Goal: Task Accomplishment & Management: Use online tool/utility

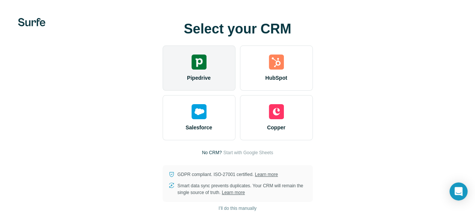
click at [163, 78] on div "Pipedrive" at bounding box center [199, 67] width 73 height 45
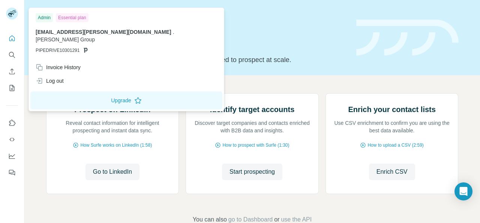
click at [12, 6] on div at bounding box center [13, 14] width 22 height 25
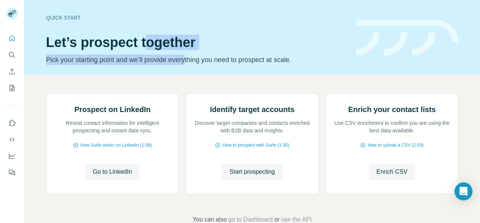
drag, startPoint x: 146, startPoint y: 43, endPoint x: 192, endPoint y: 52, distance: 47.4
click at [192, 52] on div "Quick start Let’s prospect together Pick your starting point and we’ll provide …" at bounding box center [196, 37] width 301 height 55
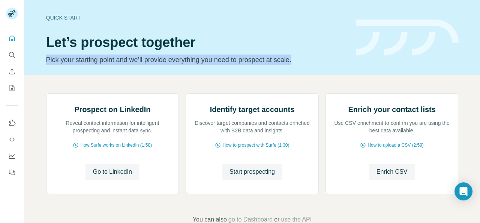
drag, startPoint x: 313, startPoint y: 62, endPoint x: 38, endPoint y: 71, distance: 275.7
click at [38, 71] on div "Quick start Let’s prospect together Pick your starting point and we’ll provide …" at bounding box center [252, 37] width 456 height 75
click at [77, 65] on div "Quick start Let’s prospect together Pick your starting point and we’ll provide …" at bounding box center [252, 37] width 456 height 75
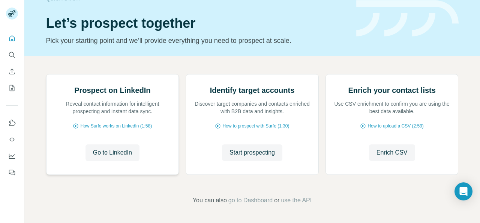
scroll to position [93, 0]
click at [14, 54] on icon "Search" at bounding box center [11, 54] width 5 height 5
